Goal: Find specific page/section: Find specific page/section

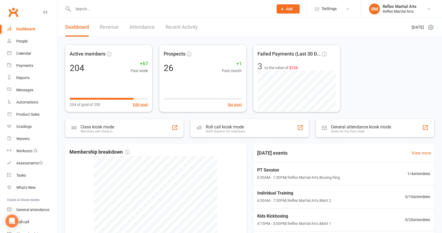
click at [100, 11] on input "text" at bounding box center [170, 9] width 198 height 8
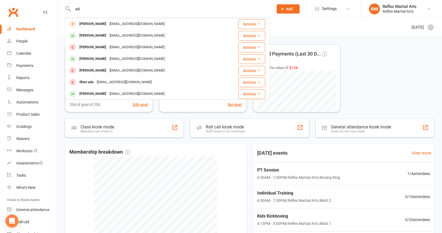
type input "a"
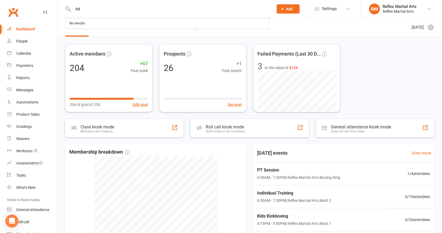
type input "A"
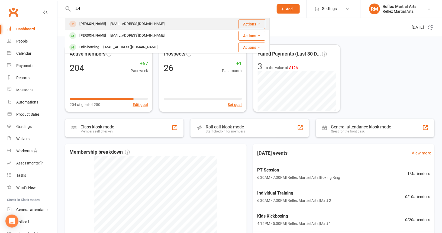
type input "A"
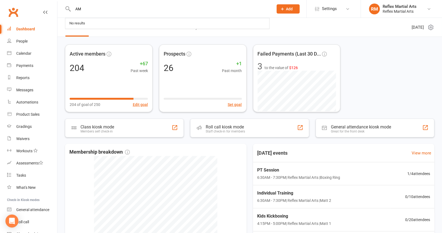
type input "A"
type input "M"
type input "m"
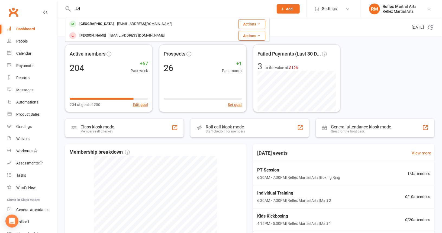
type input "A"
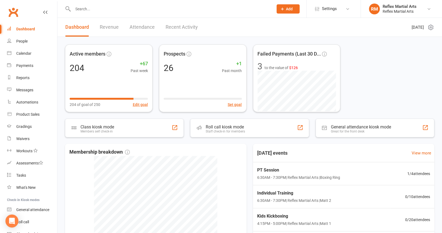
click at [31, 30] on div "Dashboard" at bounding box center [25, 29] width 19 height 4
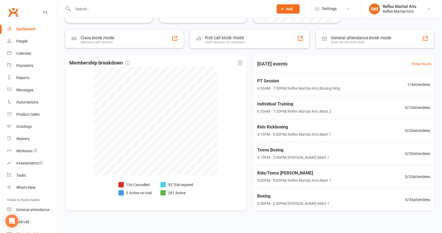
scroll to position [95, 0]
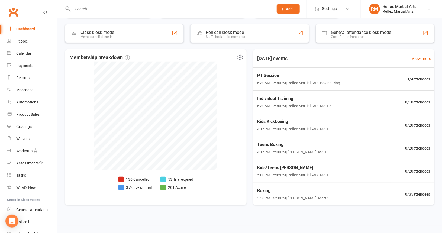
click at [137, 178] on li "136 Cancelled" at bounding box center [134, 179] width 33 height 6
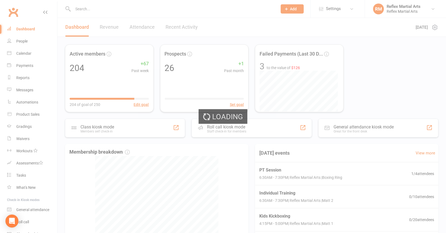
select select "no_trial"
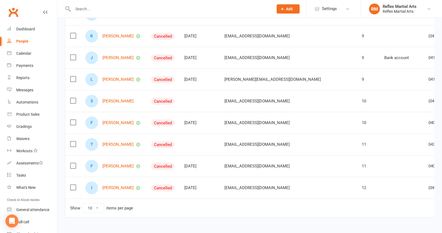
scroll to position [124, 0]
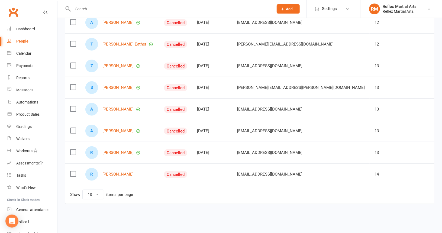
scroll to position [129, 0]
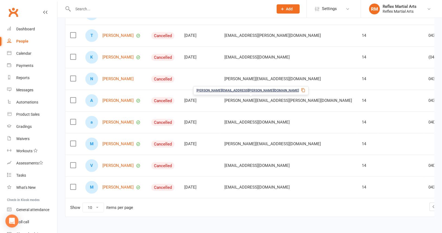
scroll to position [124, 0]
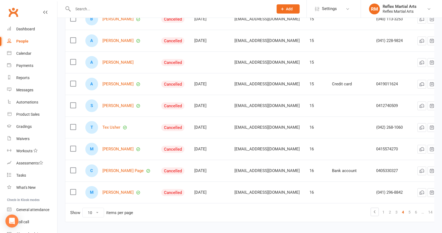
scroll to position [129, 0]
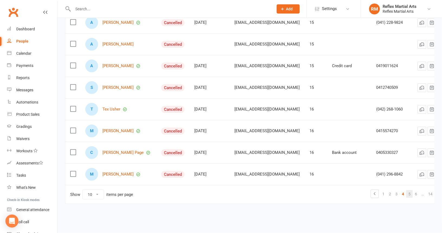
click at [413, 190] on link "5" at bounding box center [409, 194] width 7 height 8
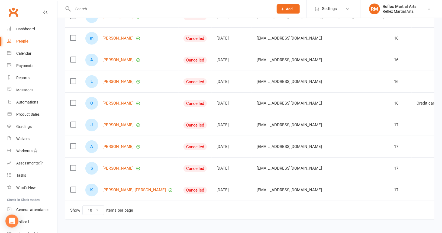
scroll to position [124, 0]
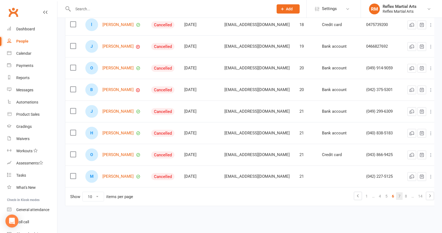
click at [396, 194] on link "7" at bounding box center [399, 196] width 7 height 8
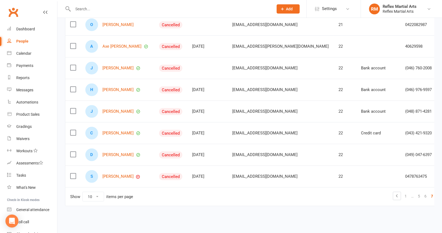
click at [435, 195] on link "8" at bounding box center [438, 196] width 7 height 8
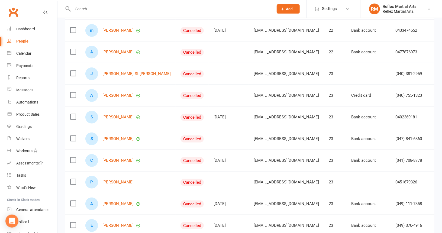
scroll to position [108, 0]
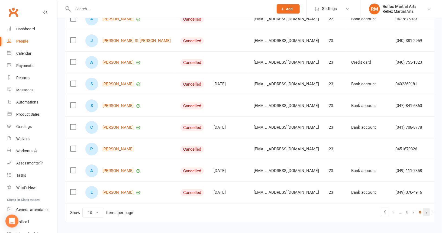
click at [423, 210] on link "9" at bounding box center [426, 212] width 7 height 8
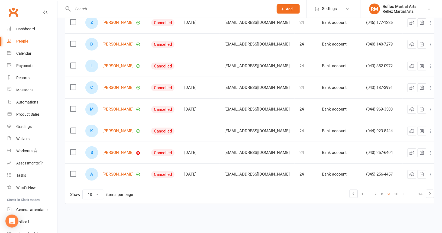
scroll to position [129, 0]
click at [401, 191] on link "10" at bounding box center [396, 194] width 9 height 8
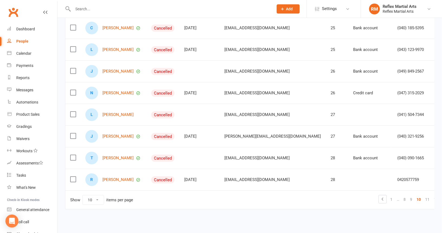
scroll to position [124, 0]
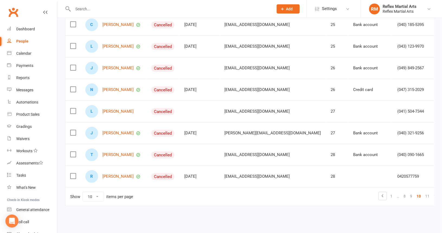
click at [423, 193] on link "11" at bounding box center [427, 196] width 9 height 8
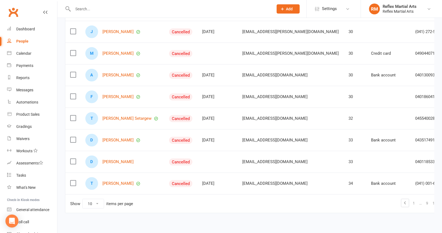
scroll to position [129, 0]
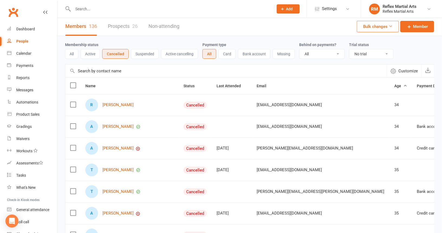
scroll to position [0, 0]
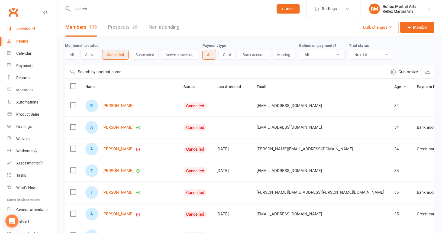
click at [27, 30] on div "Dashboard" at bounding box center [25, 29] width 19 height 4
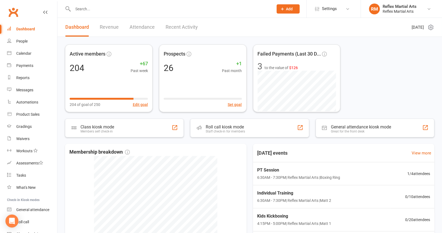
click at [90, 9] on input "text" at bounding box center [170, 9] width 198 height 8
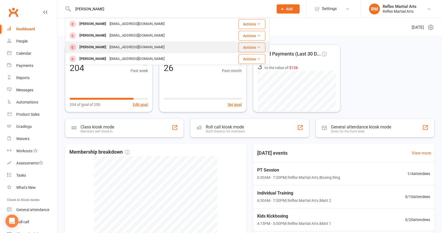
type input "[PERSON_NAME]"
click at [145, 46] on div "[EMAIL_ADDRESS][DOMAIN_NAME]" at bounding box center [137, 47] width 58 height 8
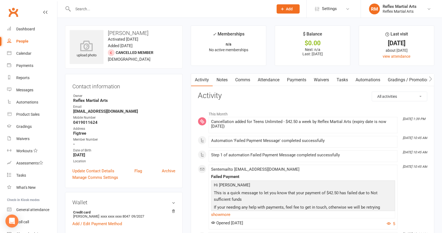
click at [300, 80] on link "Payments" at bounding box center [296, 80] width 27 height 12
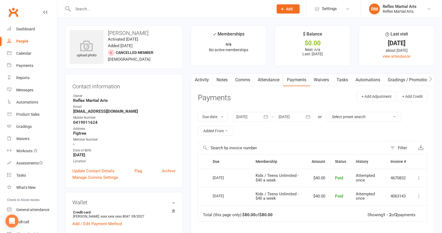
click at [302, 81] on link "Payments" at bounding box center [296, 80] width 27 height 12
click at [25, 26] on link "Dashboard" at bounding box center [32, 29] width 50 height 12
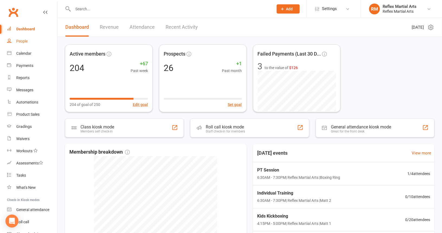
click at [21, 40] on div "People" at bounding box center [21, 41] width 11 height 4
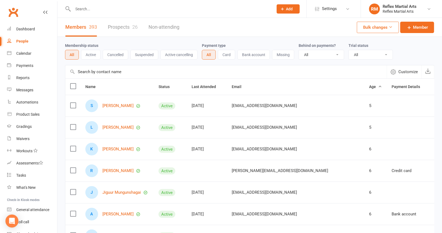
click at [92, 7] on input "text" at bounding box center [170, 9] width 198 height 8
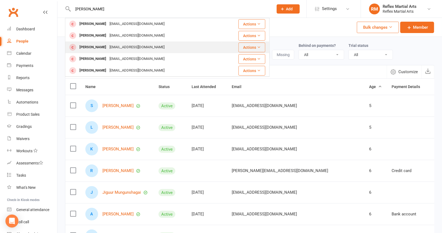
type input "[PERSON_NAME]"
click at [93, 46] on div "[PERSON_NAME]" at bounding box center [93, 47] width 30 height 8
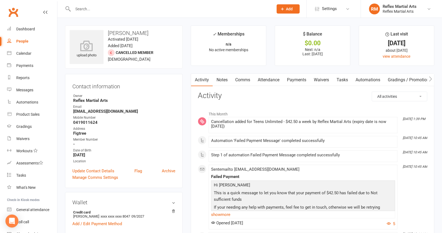
click at [294, 79] on link "Payments" at bounding box center [296, 80] width 27 height 12
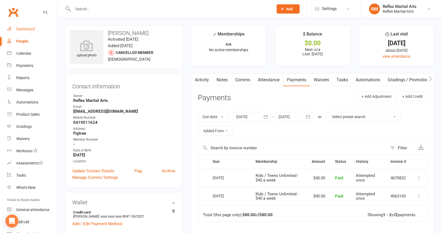
click at [26, 31] on div "Dashboard" at bounding box center [25, 29] width 19 height 4
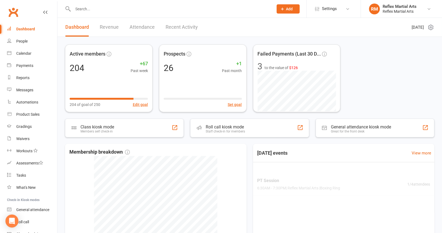
click at [86, 8] on input "text" at bounding box center [170, 9] width 198 height 8
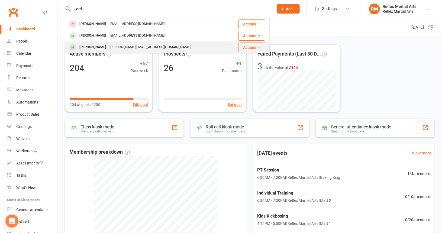
type input "jord"
click at [86, 47] on div "[PERSON_NAME]" at bounding box center [93, 47] width 30 height 8
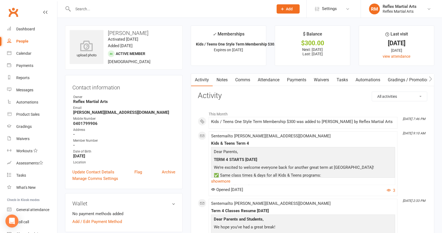
click at [292, 80] on link "Payments" at bounding box center [296, 80] width 27 height 12
